Goal: Task Accomplishment & Management: Use online tool/utility

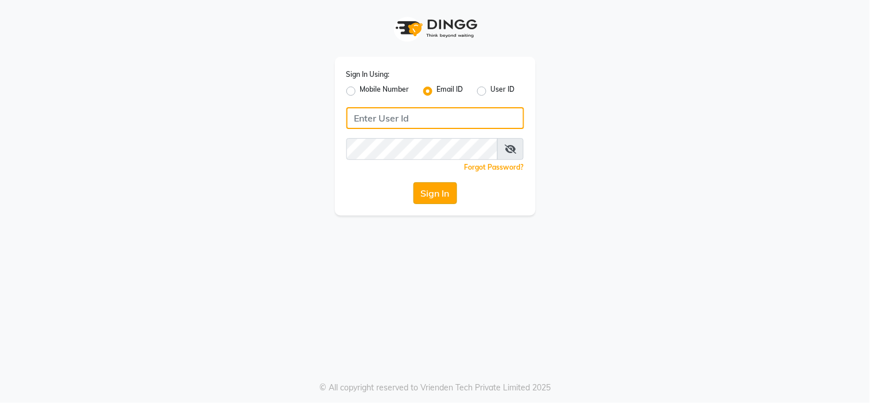
type input "[EMAIL_ADDRESS][DOMAIN_NAME]"
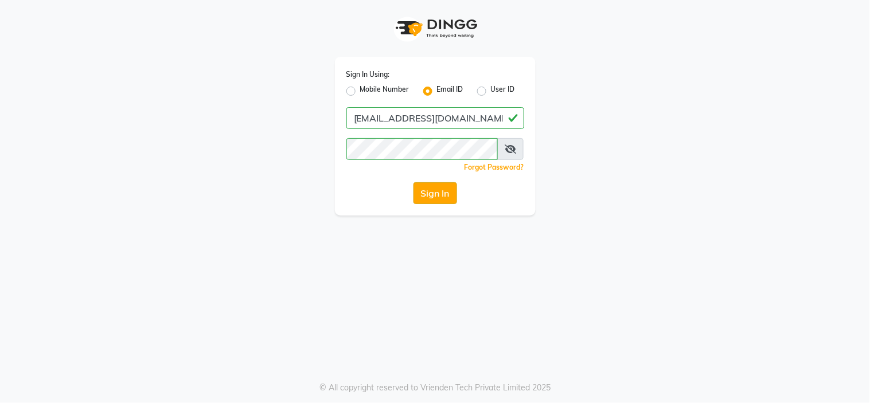
click at [443, 197] on button "Sign In" at bounding box center [435, 193] width 44 height 22
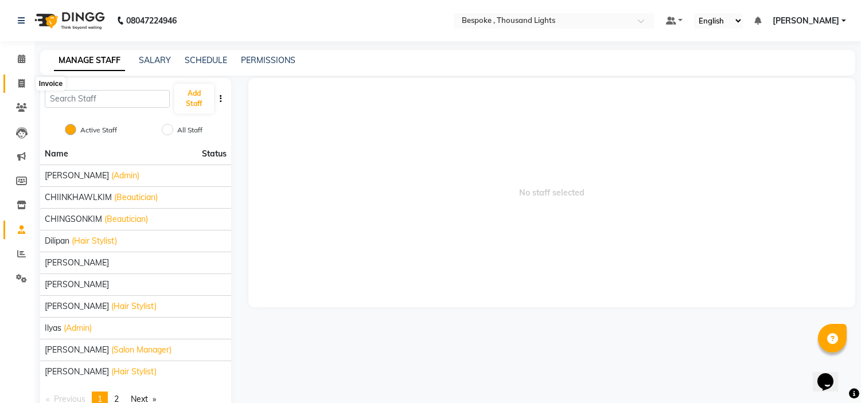
click at [25, 88] on span at bounding box center [21, 83] width 20 height 13
select select "8177"
select select "service"
